Goal: Find specific page/section: Find specific page/section

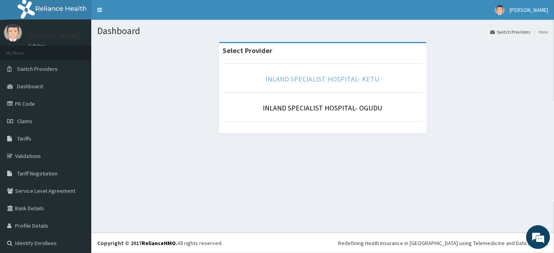
click at [323, 79] on link "INLAND SPECIALIST HOSPITAL- KETU" at bounding box center [323, 79] width 114 height 9
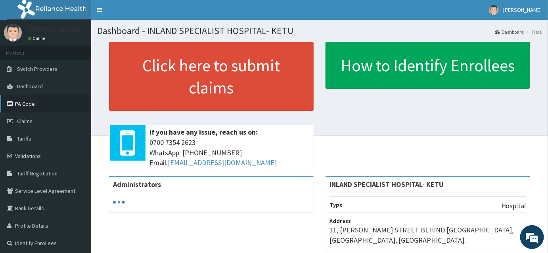
click at [63, 106] on link "PA Code" at bounding box center [45, 103] width 91 height 17
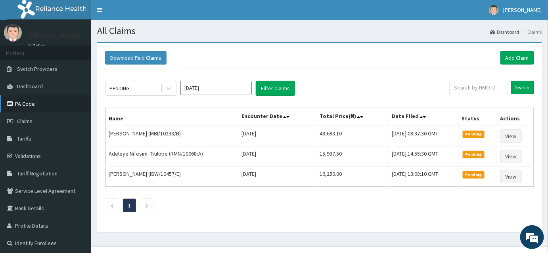
click at [42, 104] on link "PA Code" at bounding box center [45, 103] width 91 height 17
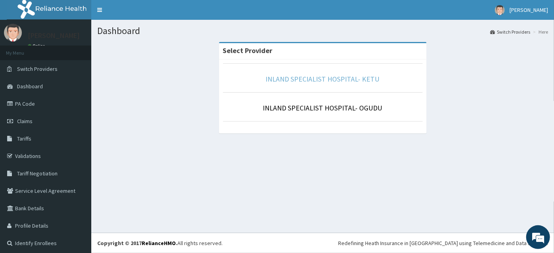
drag, startPoint x: 290, startPoint y: 79, endPoint x: 302, endPoint y: 68, distance: 15.7
click at [291, 79] on link "INLAND SPECIALIST HOSPITAL- KETU" at bounding box center [323, 79] width 114 height 9
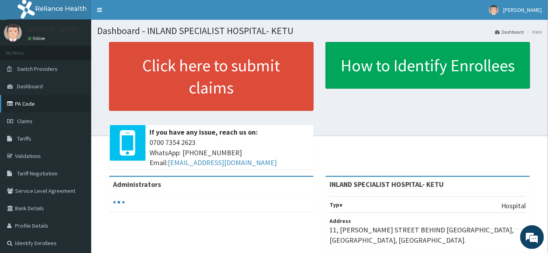
click at [33, 102] on link "PA Code" at bounding box center [45, 103] width 91 height 17
